Goal: Task Accomplishment & Management: Use online tool/utility

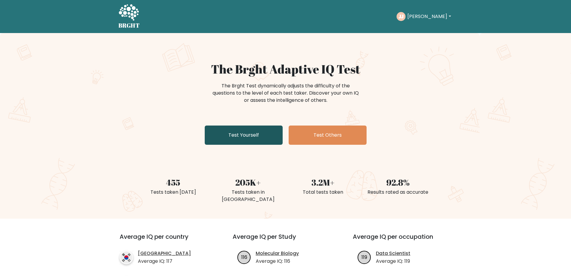
click at [262, 142] on link "Test Yourself" at bounding box center [244, 134] width 78 height 19
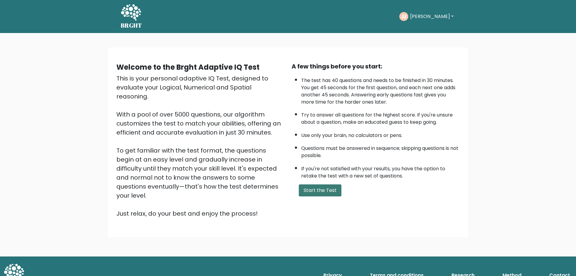
click at [324, 188] on button "Start the Test" at bounding box center [320, 190] width 43 height 12
